Goal: Task Accomplishment & Management: Manage account settings

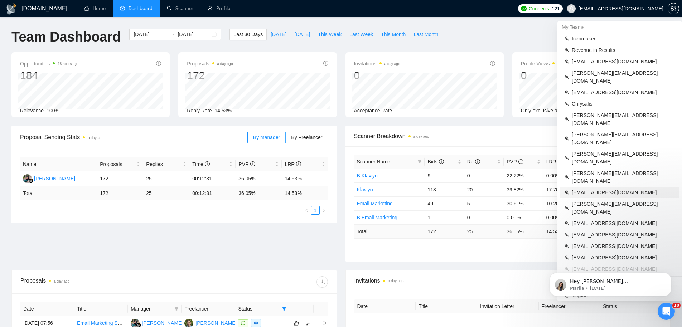
click at [599, 189] on span "[EMAIL_ADDRESS][DOMAIN_NAME]" at bounding box center [623, 193] width 103 height 8
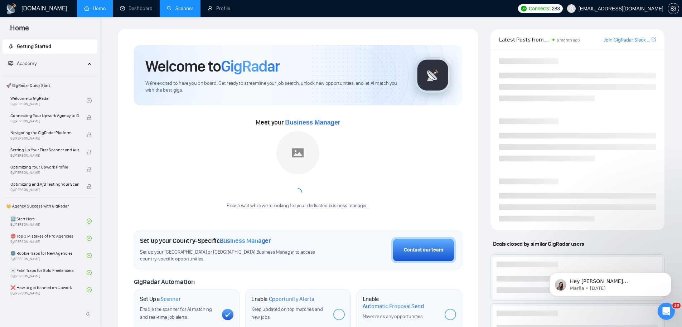
click at [175, 9] on link "Scanner" at bounding box center [180, 8] width 27 height 6
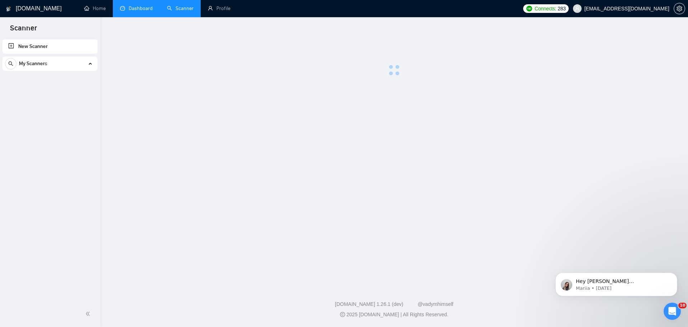
click at [143, 8] on link "Dashboard" at bounding box center [136, 8] width 33 height 6
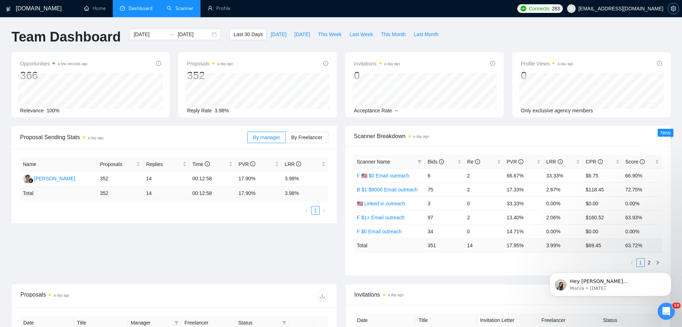
click at [671, 6] on icon "setting" at bounding box center [674, 9] width 6 height 6
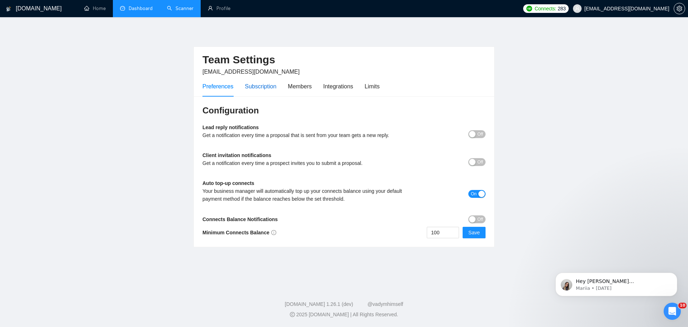
click at [271, 88] on div "Subscription" at bounding box center [261, 86] width 32 height 9
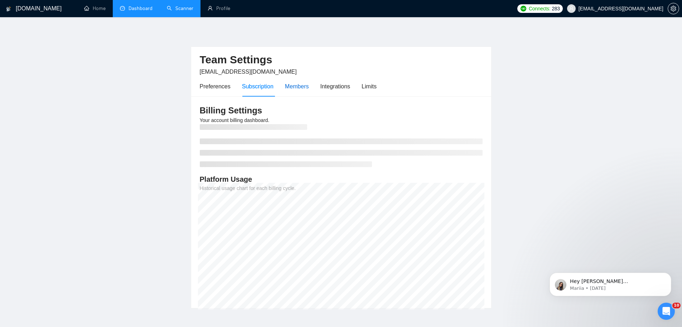
click at [298, 86] on div "Members" at bounding box center [297, 86] width 24 height 9
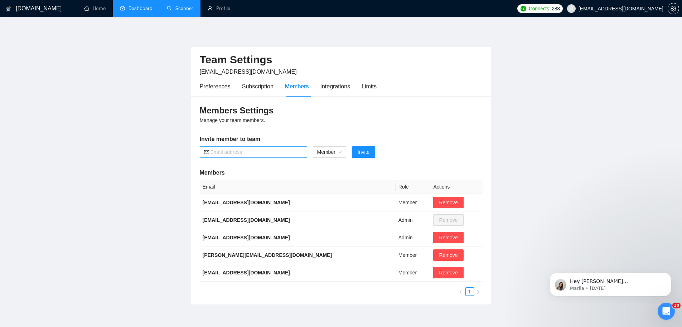
click at [270, 155] on input "text" at bounding box center [257, 152] width 92 height 8
type input "[EMAIL_ADDRESS][DOMAIN_NAME]"
click at [352, 146] on button "Invite" at bounding box center [363, 151] width 23 height 11
click at [439, 202] on span "Remove" at bounding box center [448, 203] width 19 height 8
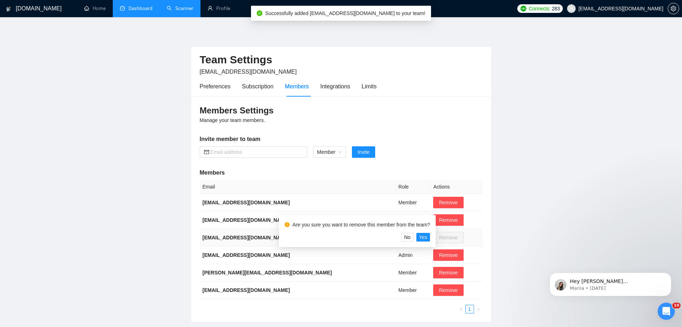
drag, startPoint x: 553, startPoint y: 226, endPoint x: 547, endPoint y: 226, distance: 5.7
click at [552, 226] on main "Team Settings [EMAIL_ADDRESS][DOMAIN_NAME] Preferences Subscription Members Int…" at bounding box center [340, 176] width 659 height 294
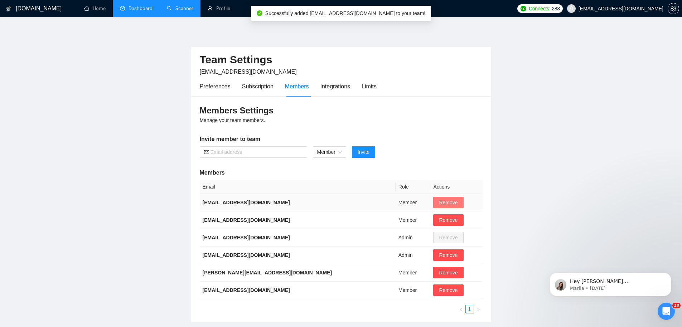
click at [439, 203] on span "Remove" at bounding box center [448, 203] width 19 height 8
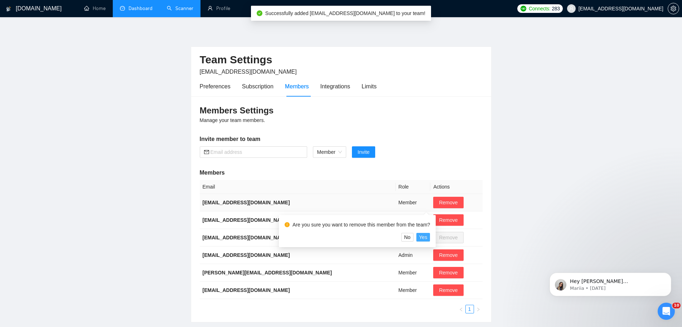
click at [424, 237] on span "Yes" at bounding box center [423, 238] width 8 height 8
